Goal: Task Accomplishment & Management: Manage account settings

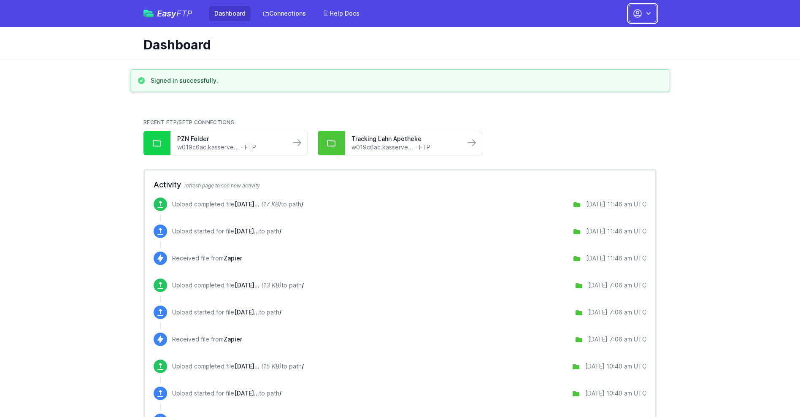
click at [642, 13] on button "button" at bounding box center [642, 14] width 28 height 18
click at [616, 35] on link "Account Settings" at bounding box center [615, 34] width 81 height 15
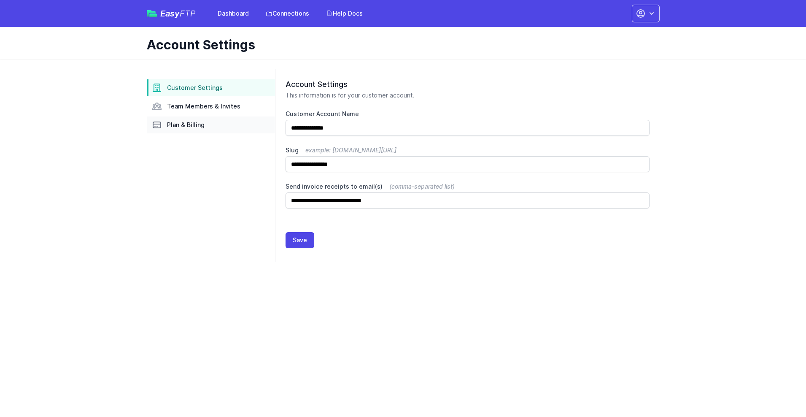
click at [211, 125] on link "Plan & Billing" at bounding box center [211, 124] width 128 height 17
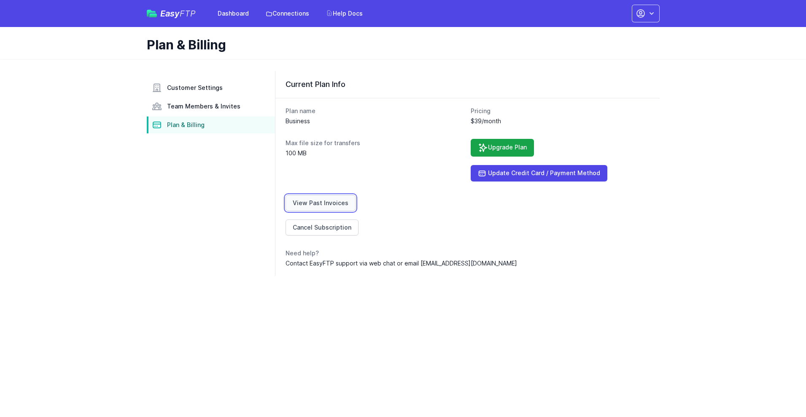
click at [319, 203] on link "View Past Invoices" at bounding box center [321, 203] width 70 height 16
